Goal: Navigation & Orientation: Find specific page/section

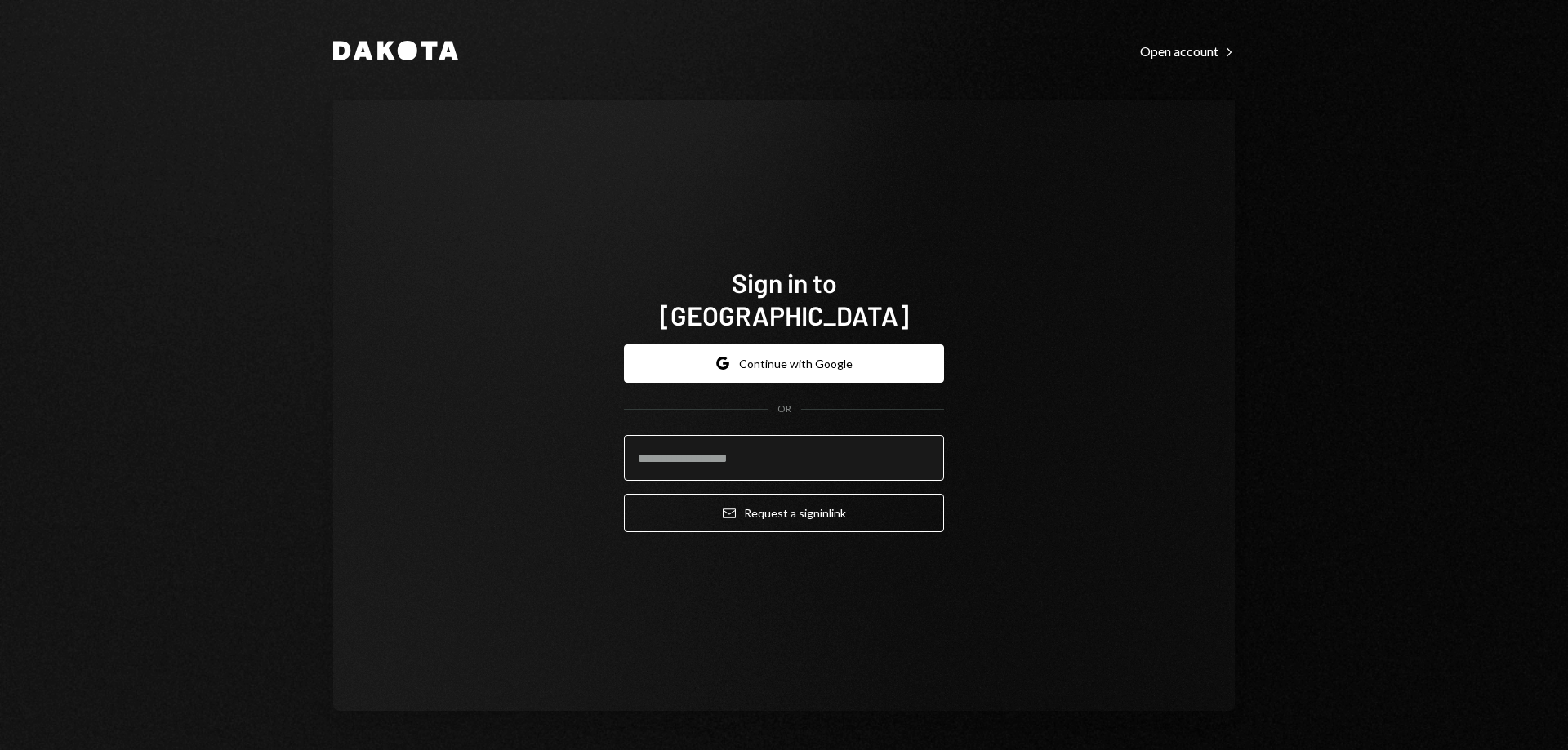
click at [722, 441] on input "email" at bounding box center [784, 458] width 320 height 46
click at [756, 459] on input "**********" at bounding box center [784, 458] width 320 height 46
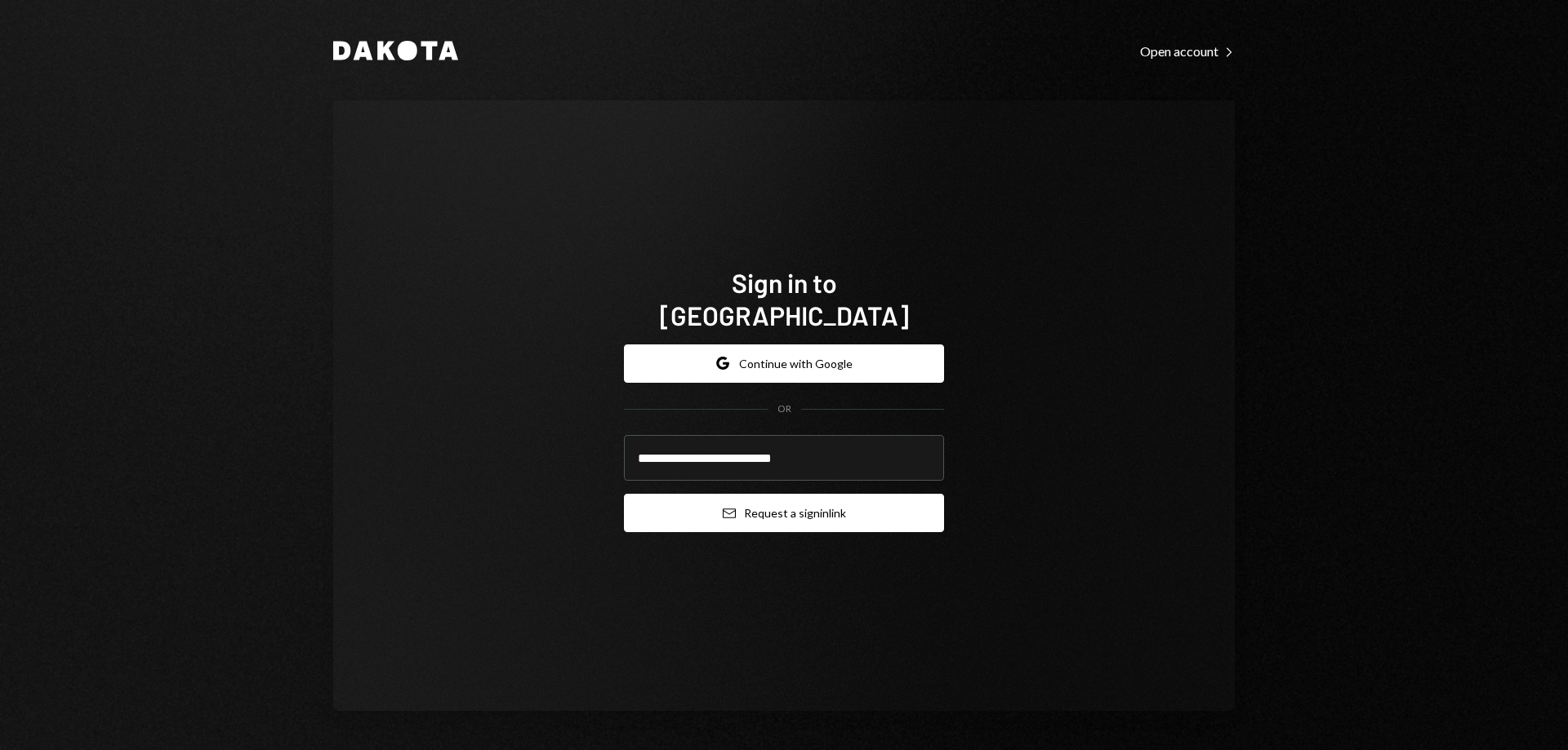
type input "**********"
click at [801, 511] on button "Email Request a sign in link" at bounding box center [784, 513] width 320 height 38
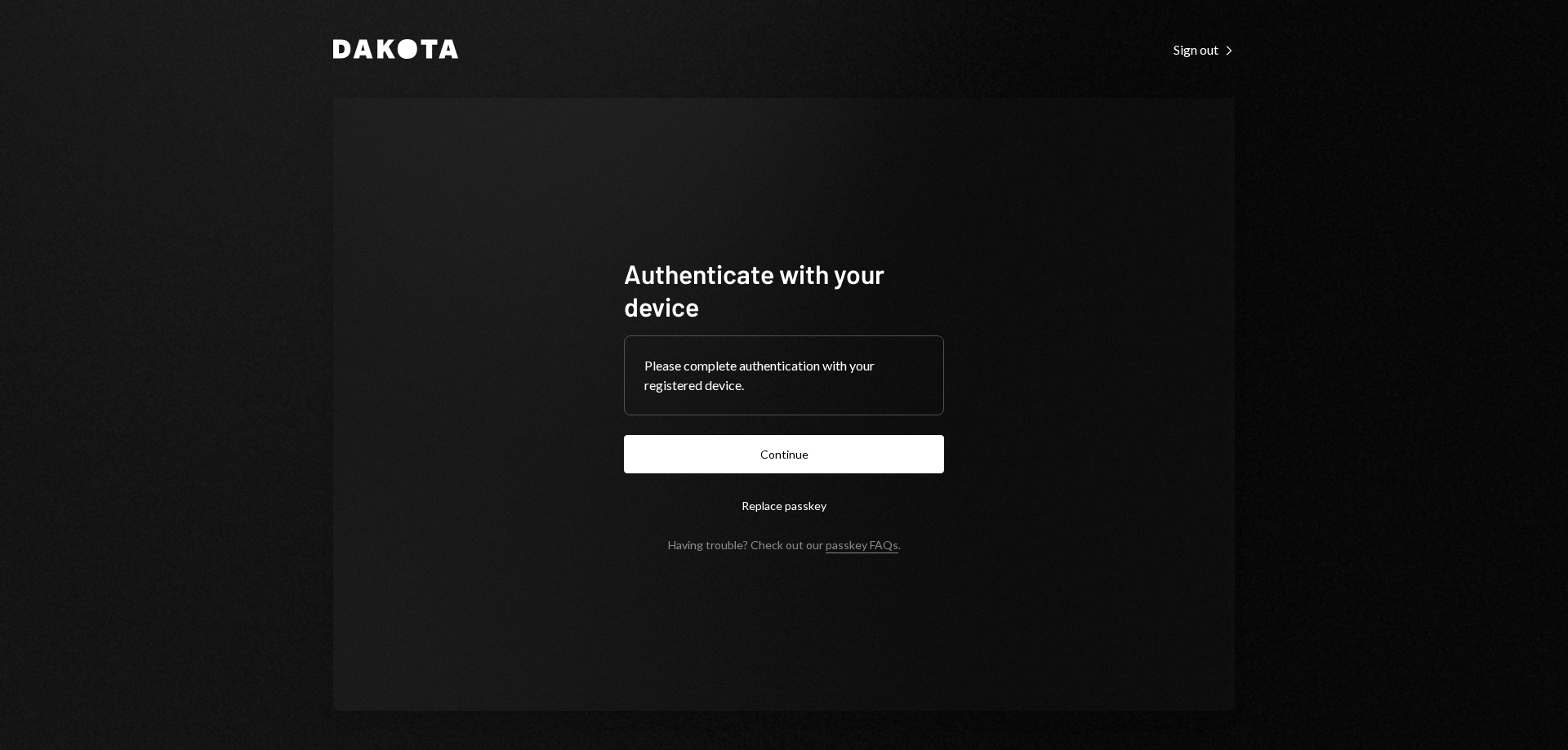
click at [715, 431] on form "Authenticate with your device Please complete authentication with your register…" at bounding box center [784, 404] width 320 height 294
click at [711, 462] on button "Continue" at bounding box center [784, 454] width 320 height 38
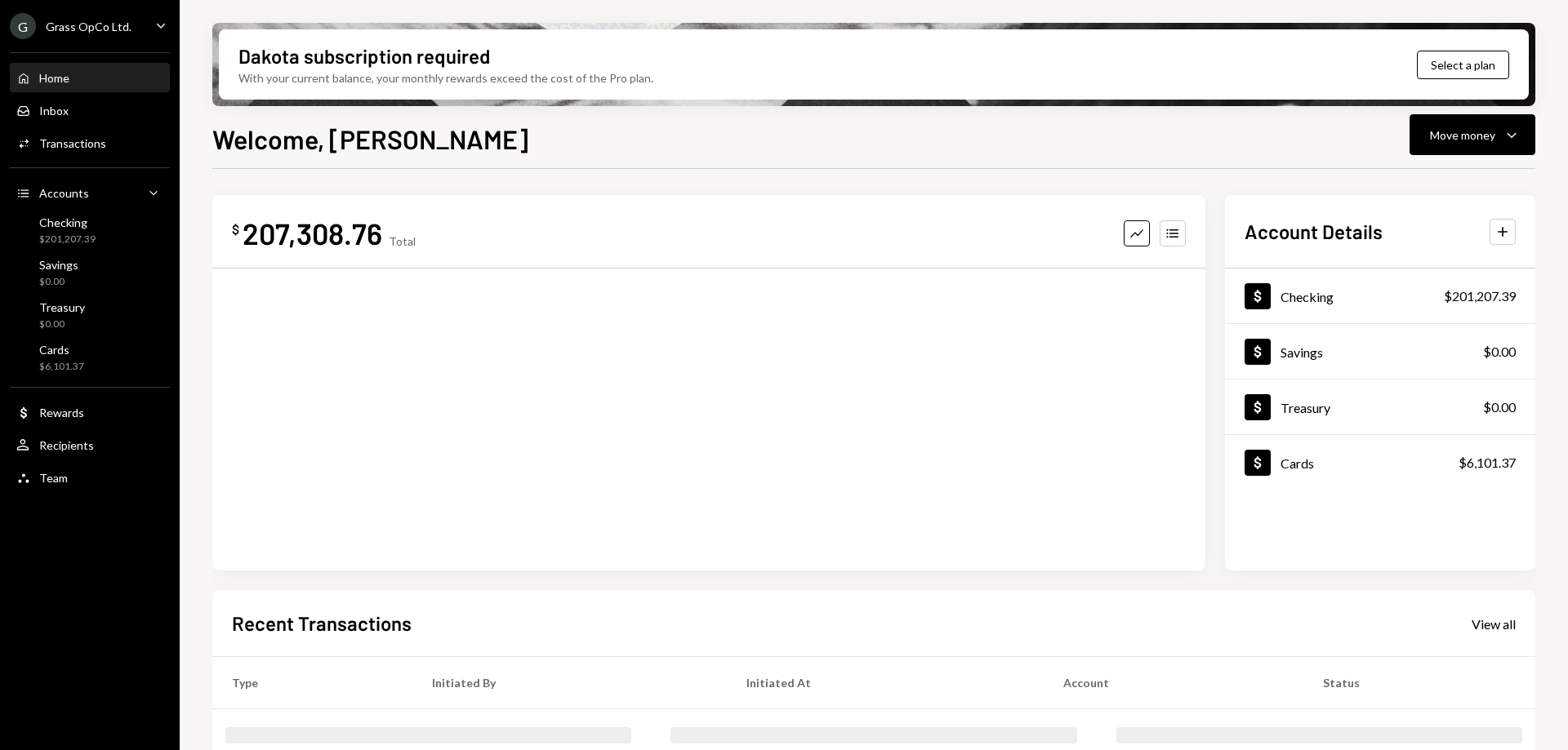
click at [114, 24] on div "Grass OpCo Ltd." at bounding box center [88, 27] width 85 height 14
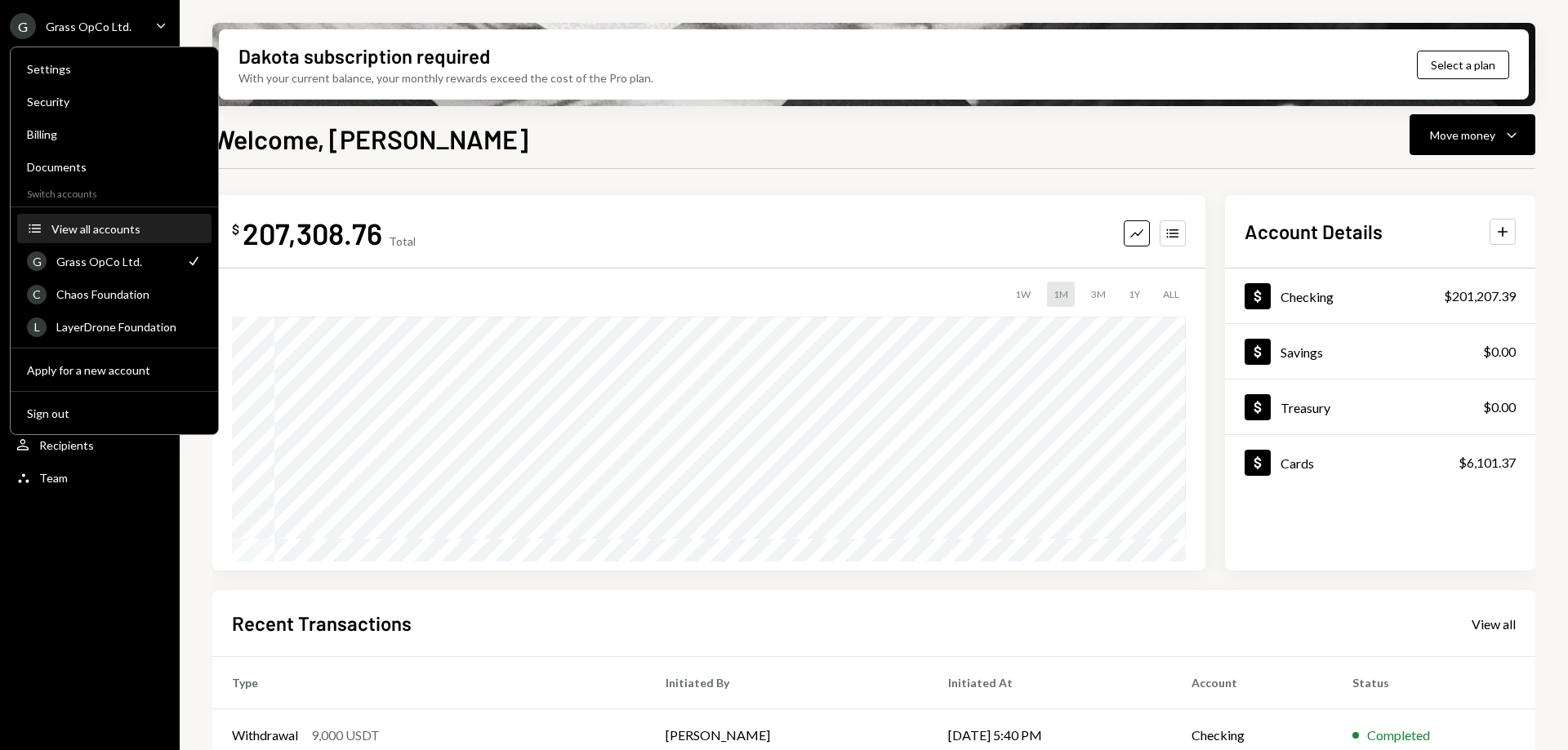
click at [110, 236] on button "Accounts View all accounts" at bounding box center [114, 229] width 195 height 29
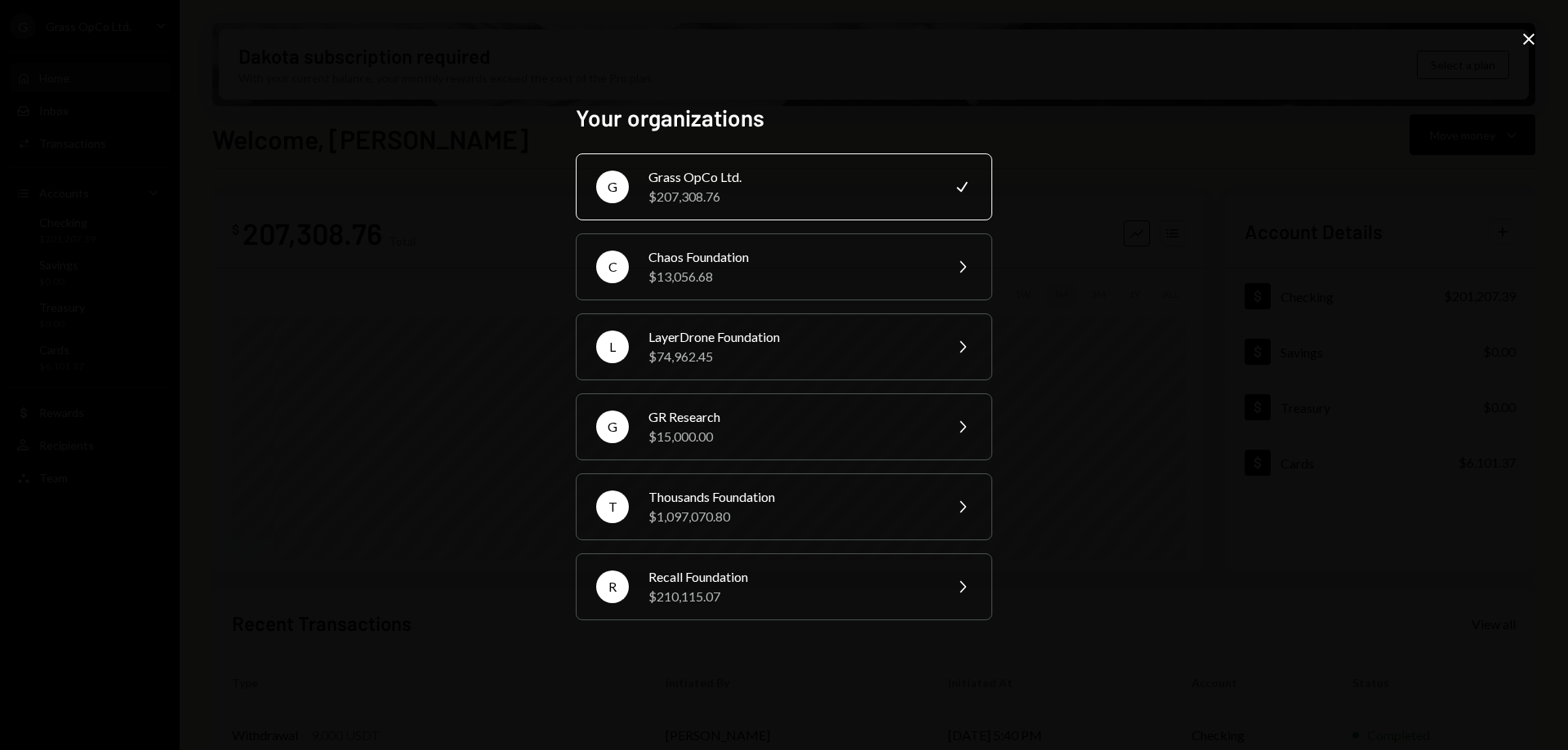
click at [1527, 29] on icon "Close" at bounding box center [1528, 39] width 20 height 20
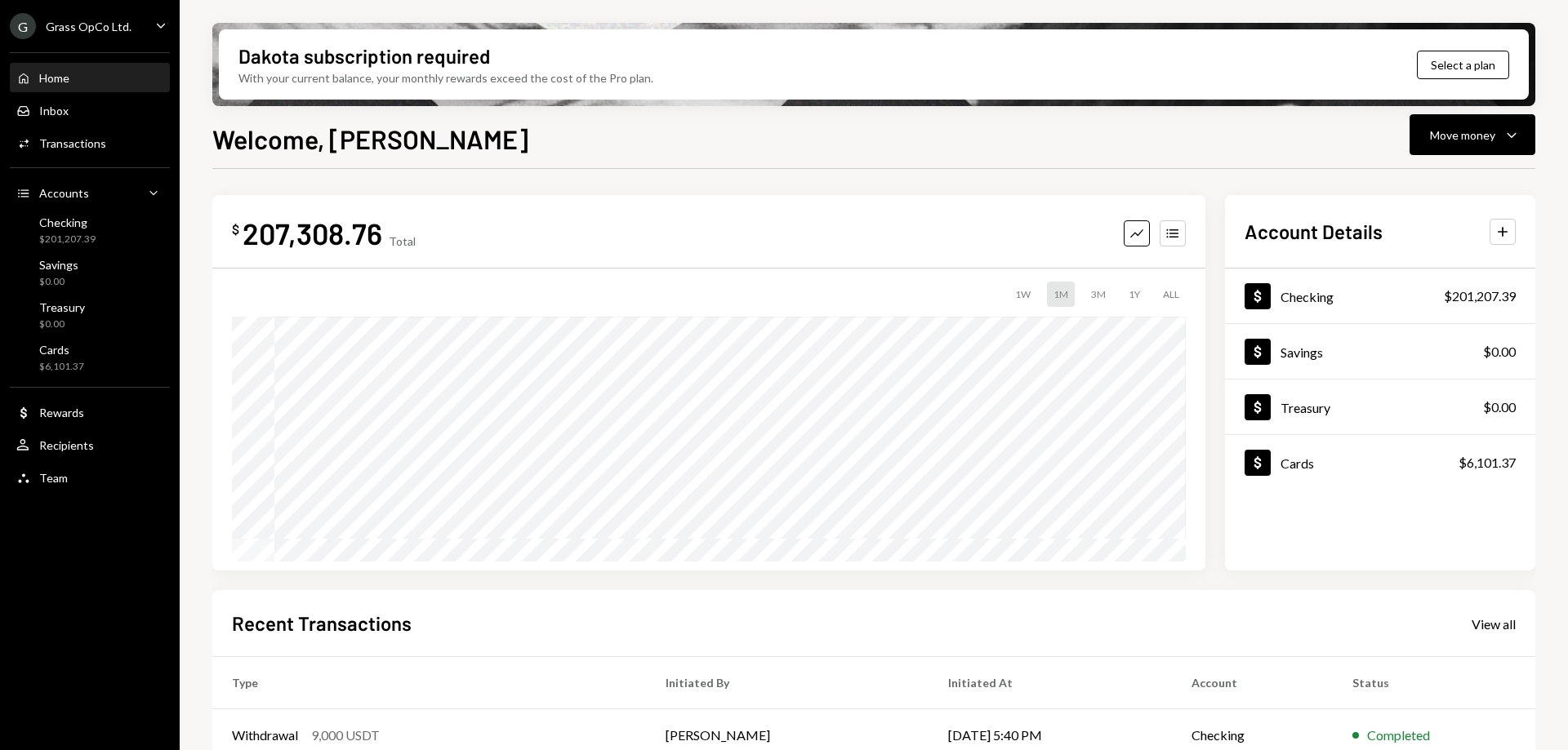
drag, startPoint x: 884, startPoint y: 168, endPoint x: 869, endPoint y: 166, distance: 15.1
drag, startPoint x: 869, startPoint y: 166, endPoint x: 761, endPoint y: 163, distance: 108.0
click at [765, 165] on div "Welcome, Garon Move money Caret Down $ 207,308.76 Total Graph Accounts 1W 1M 3M…" at bounding box center [874, 483] width 1323 height 727
drag, startPoint x: 690, startPoint y: 151, endPoint x: 642, endPoint y: 142, distance: 48.8
click at [645, 144] on div "Welcome, Garon Move money Caret Down" at bounding box center [874, 138] width 1323 height 36
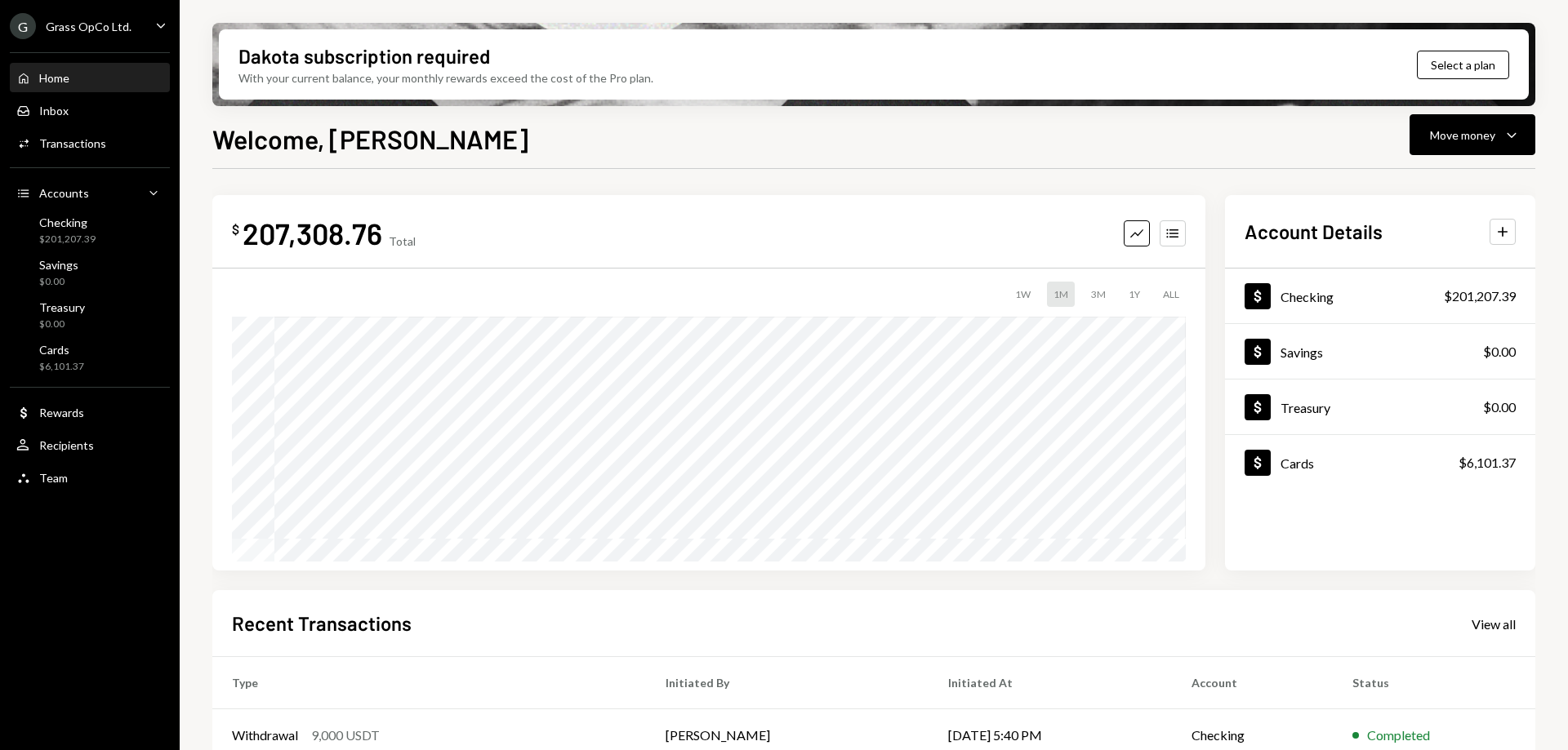
drag, startPoint x: 609, startPoint y: 141, endPoint x: 587, endPoint y: 140, distance: 22.0
click at [587, 140] on div "Welcome, Garon Move money Caret Down" at bounding box center [874, 138] width 1323 height 36
drag, startPoint x: 570, startPoint y: 140, endPoint x: 561, endPoint y: 139, distance: 9.1
click at [568, 140] on div "Welcome, Garon Move money Caret Down" at bounding box center [874, 138] width 1323 height 36
click at [541, 137] on div "Welcome, Garon Move money Caret Down" at bounding box center [874, 138] width 1323 height 36
